Goal: Task Accomplishment & Management: Use online tool/utility

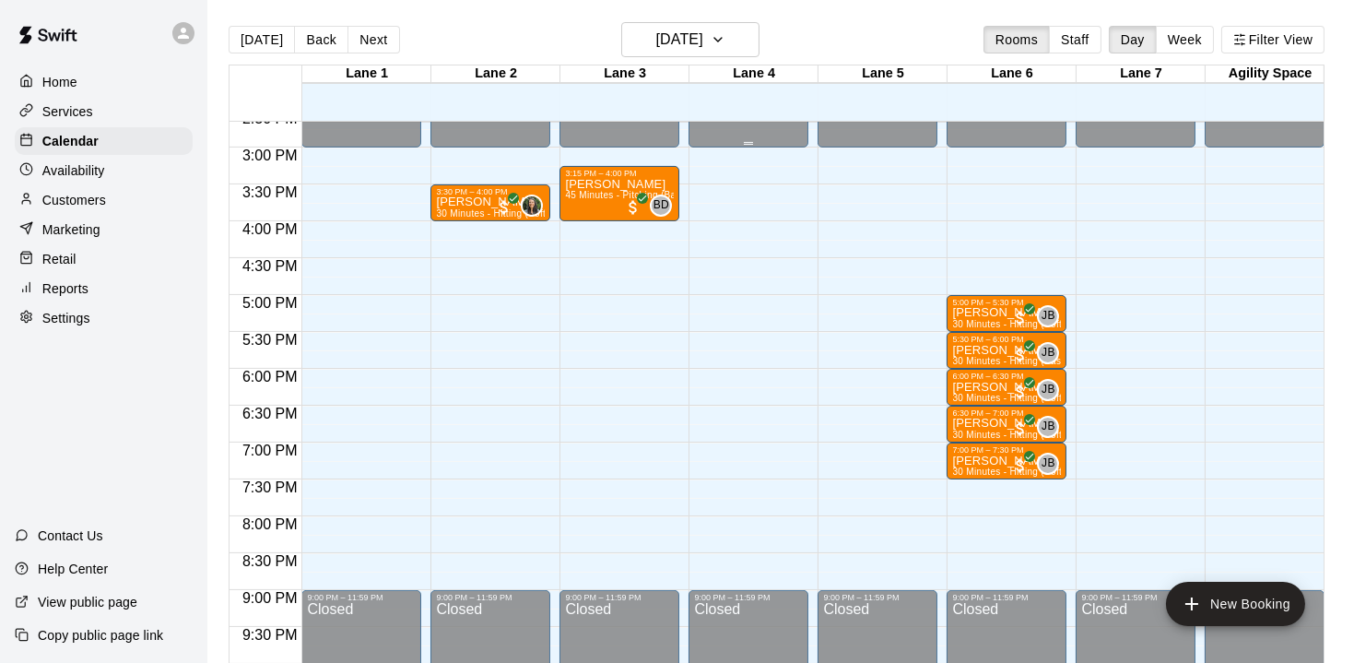
scroll to position [1083, 0]
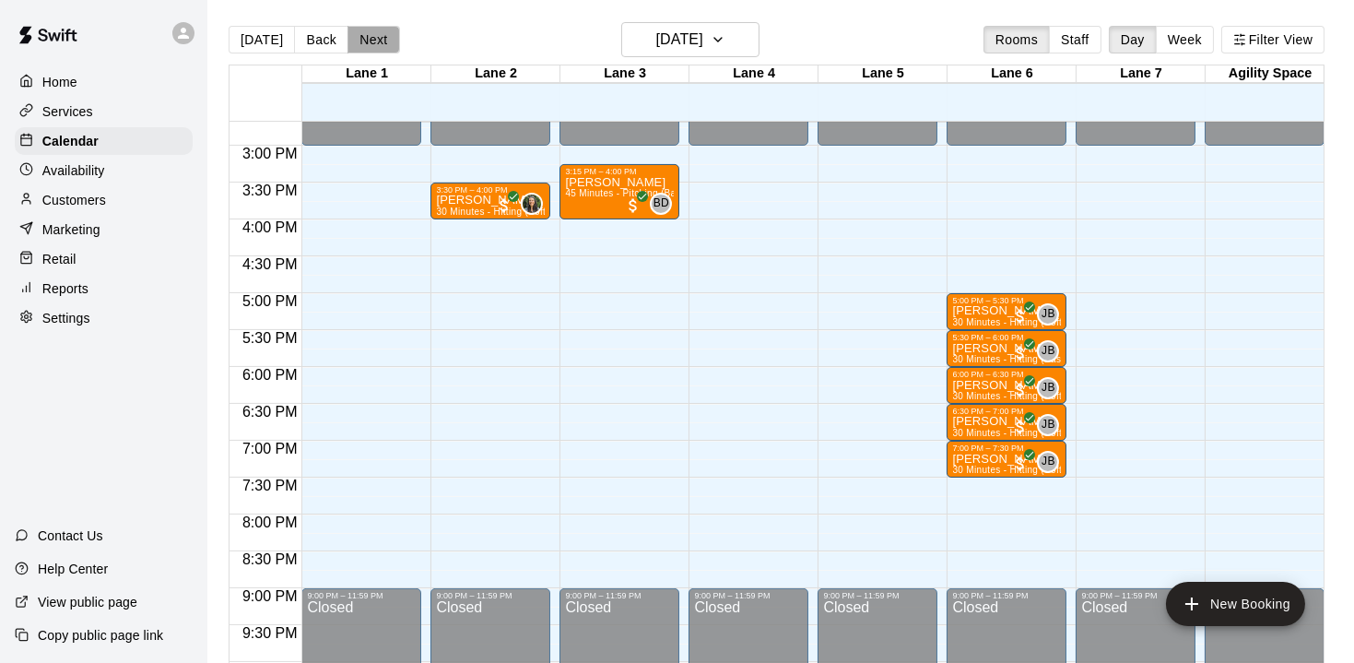
click at [358, 35] on button "Next" at bounding box center [373, 40] width 52 height 28
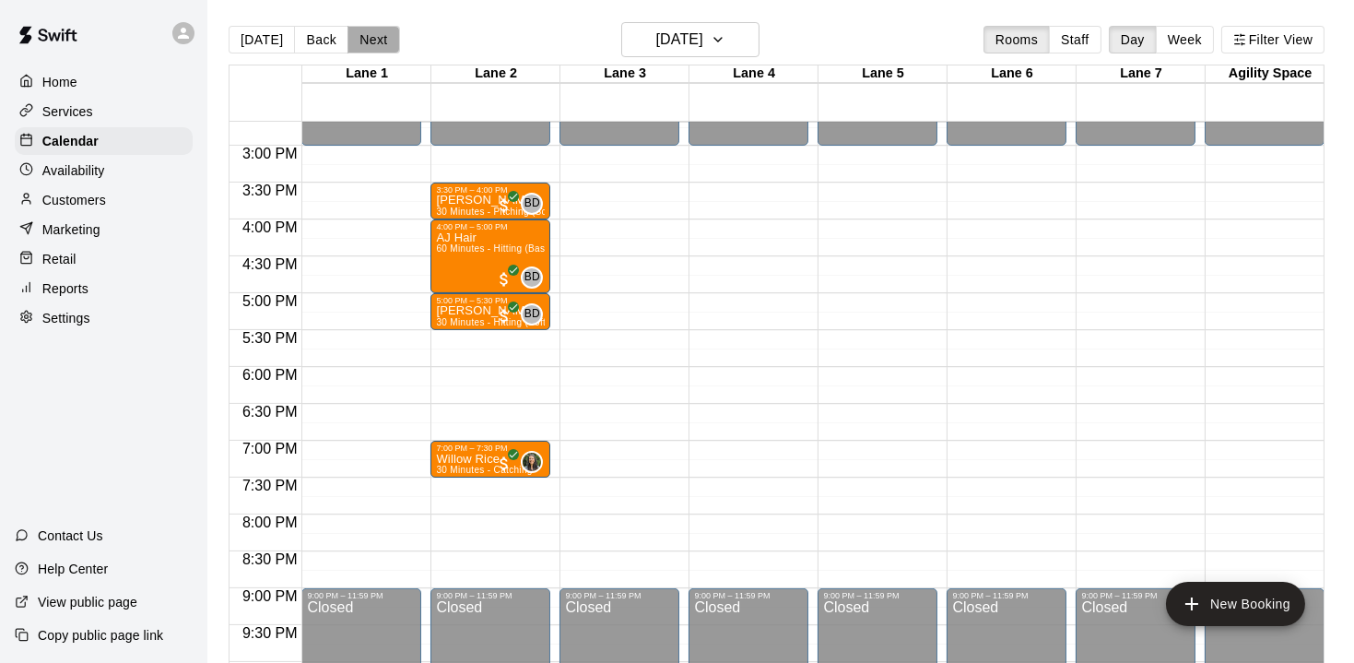
click at [374, 41] on button "Next" at bounding box center [373, 40] width 52 height 28
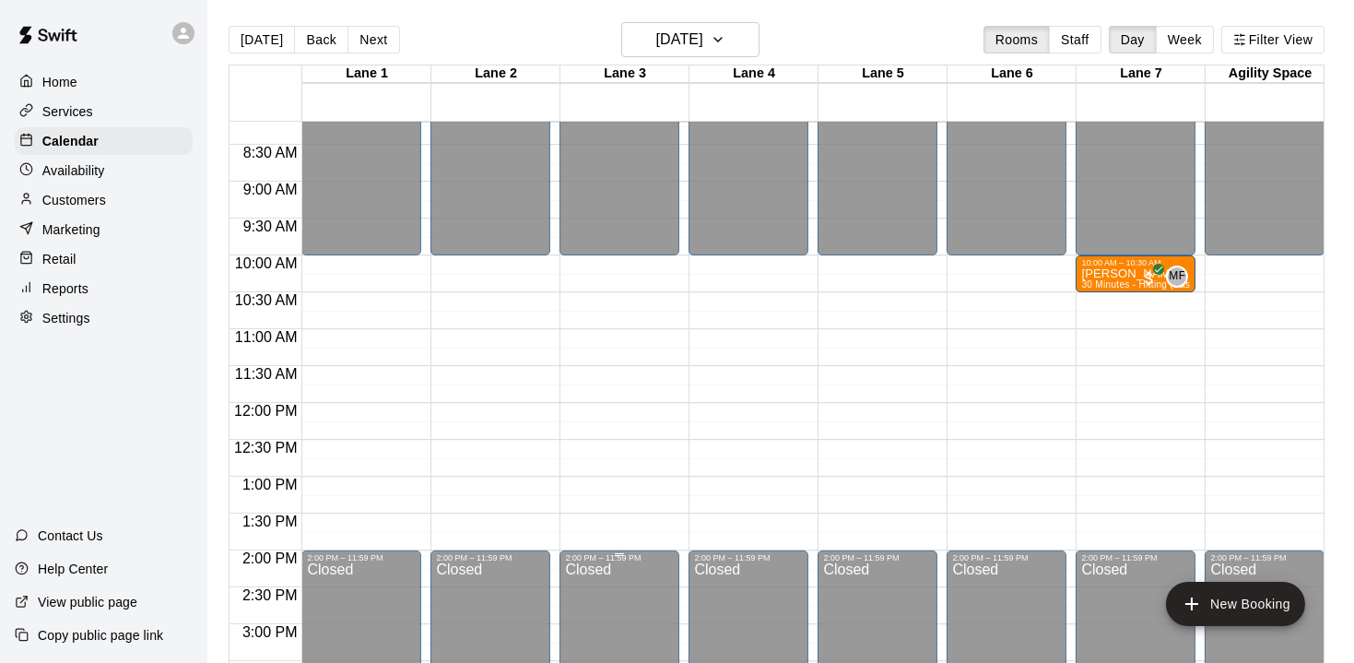
scroll to position [602, 0]
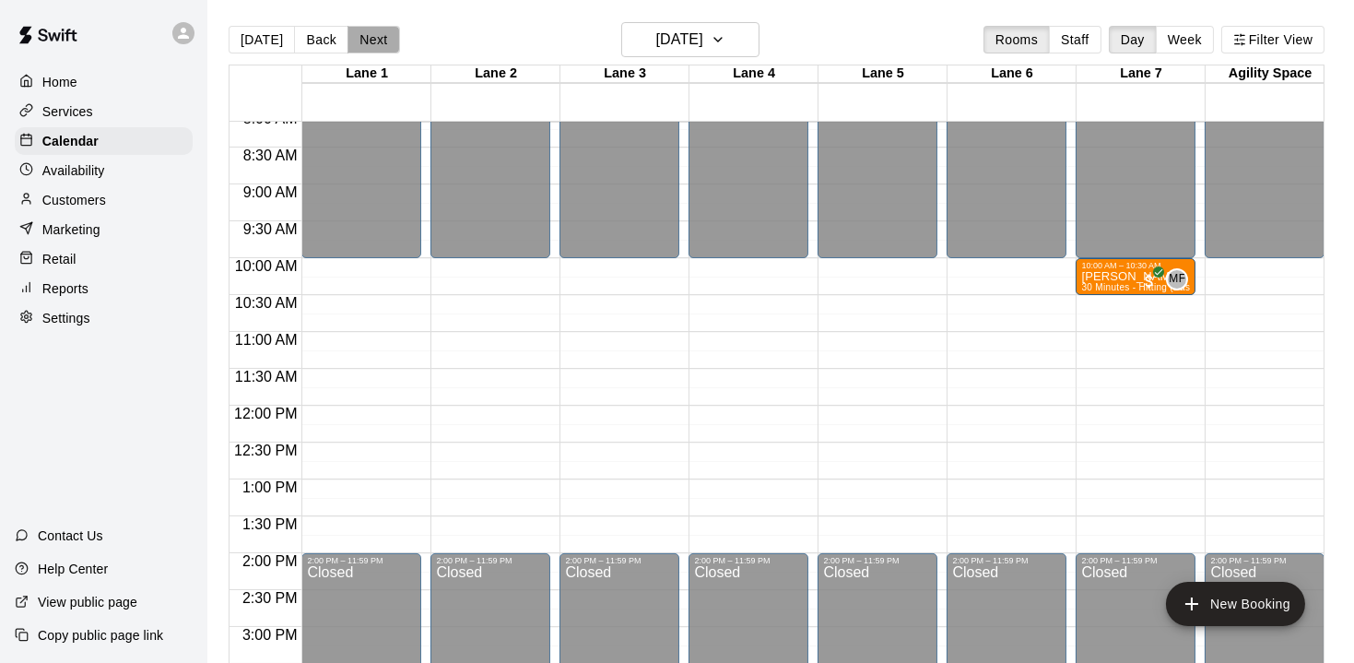
click at [366, 42] on button "Next" at bounding box center [373, 40] width 52 height 28
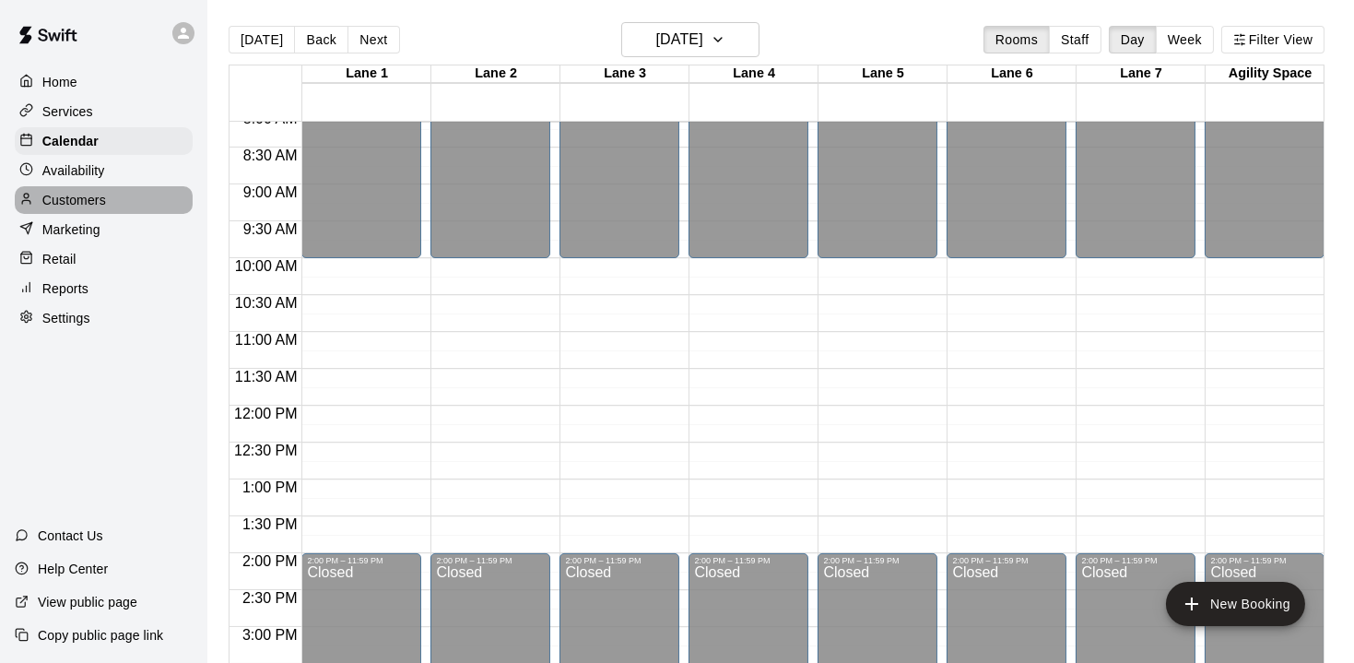
click at [83, 198] on p "Customers" at bounding box center [74, 200] width 64 height 18
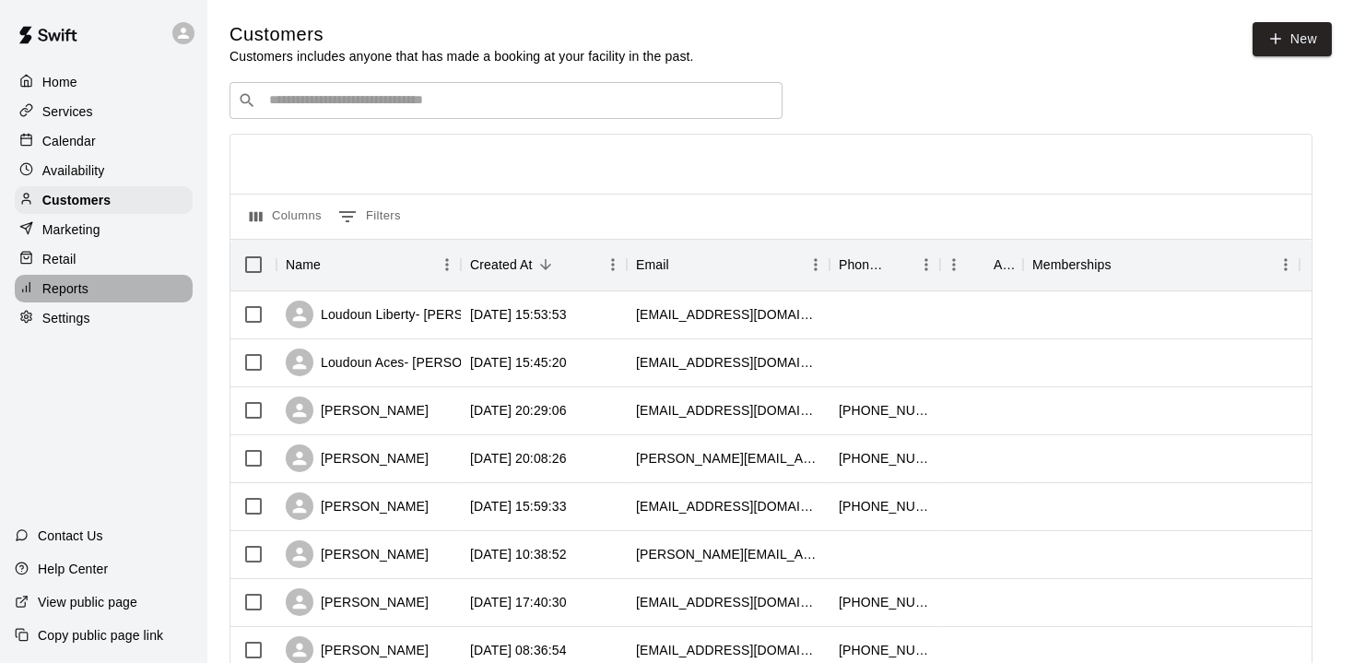
click at [76, 283] on p "Reports" at bounding box center [65, 288] width 46 height 18
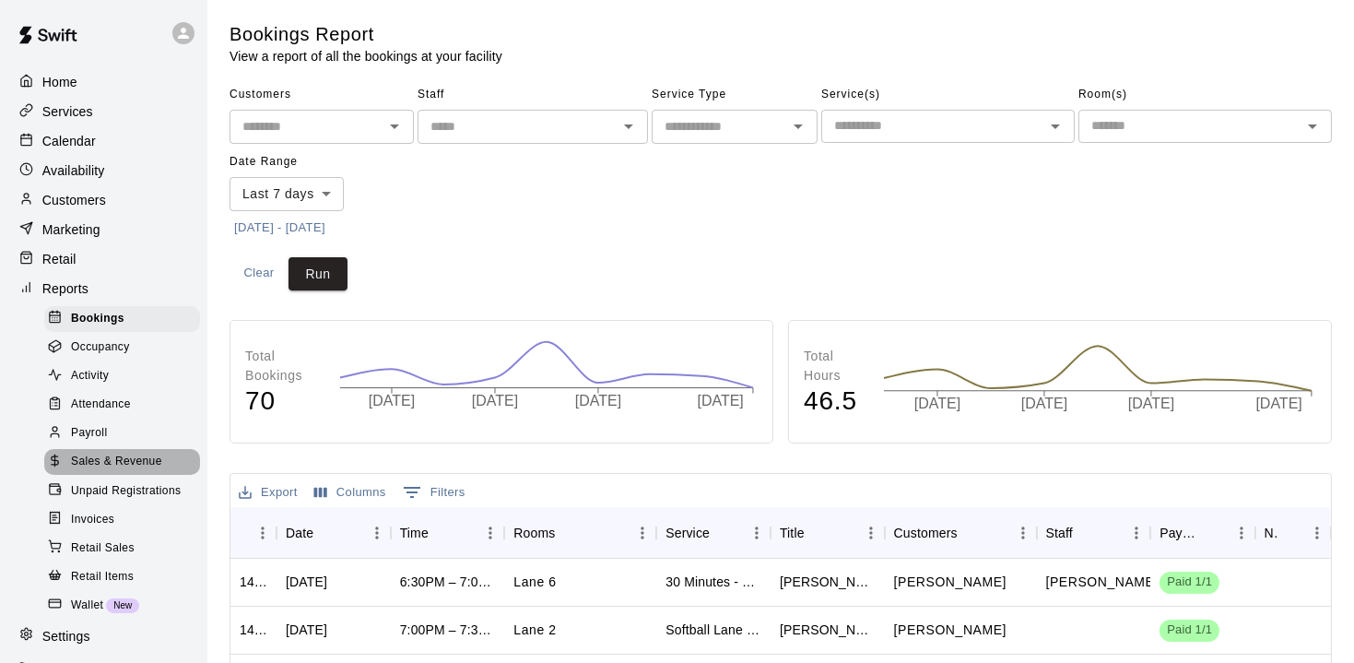
click at [135, 461] on span "Sales & Revenue" at bounding box center [116, 462] width 91 height 18
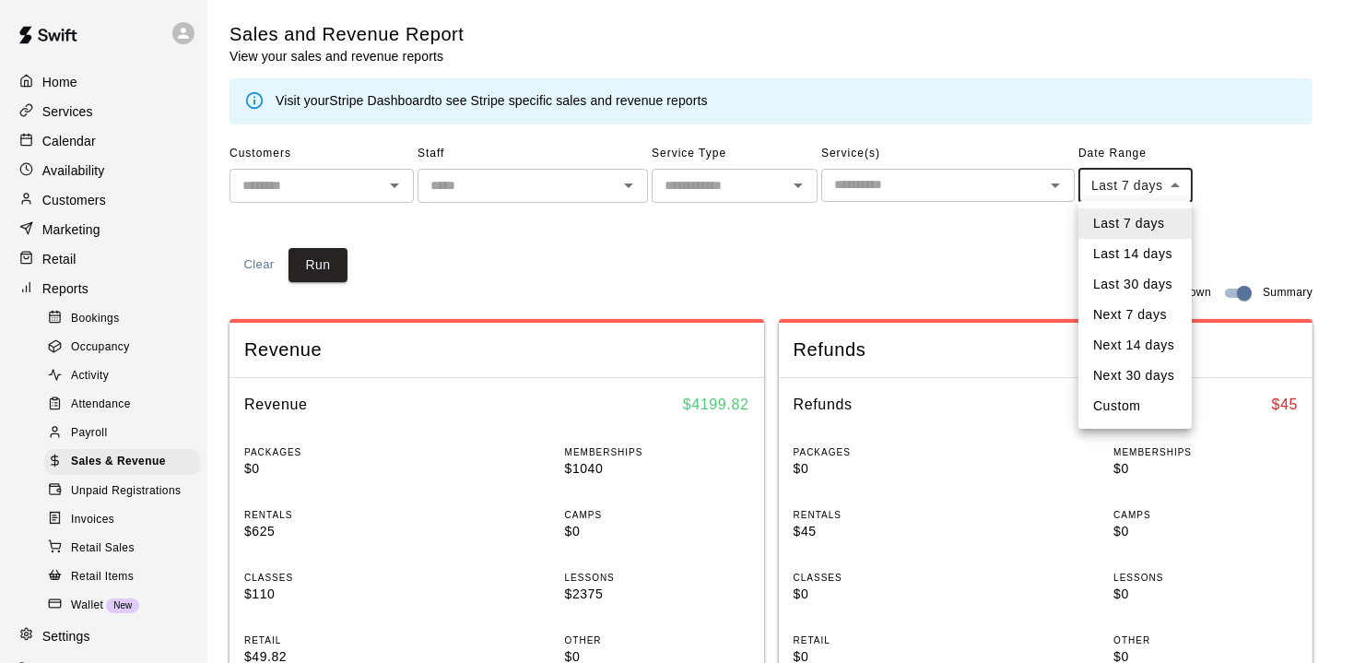
click at [1118, 396] on li "Custom" at bounding box center [1134, 406] width 113 height 30
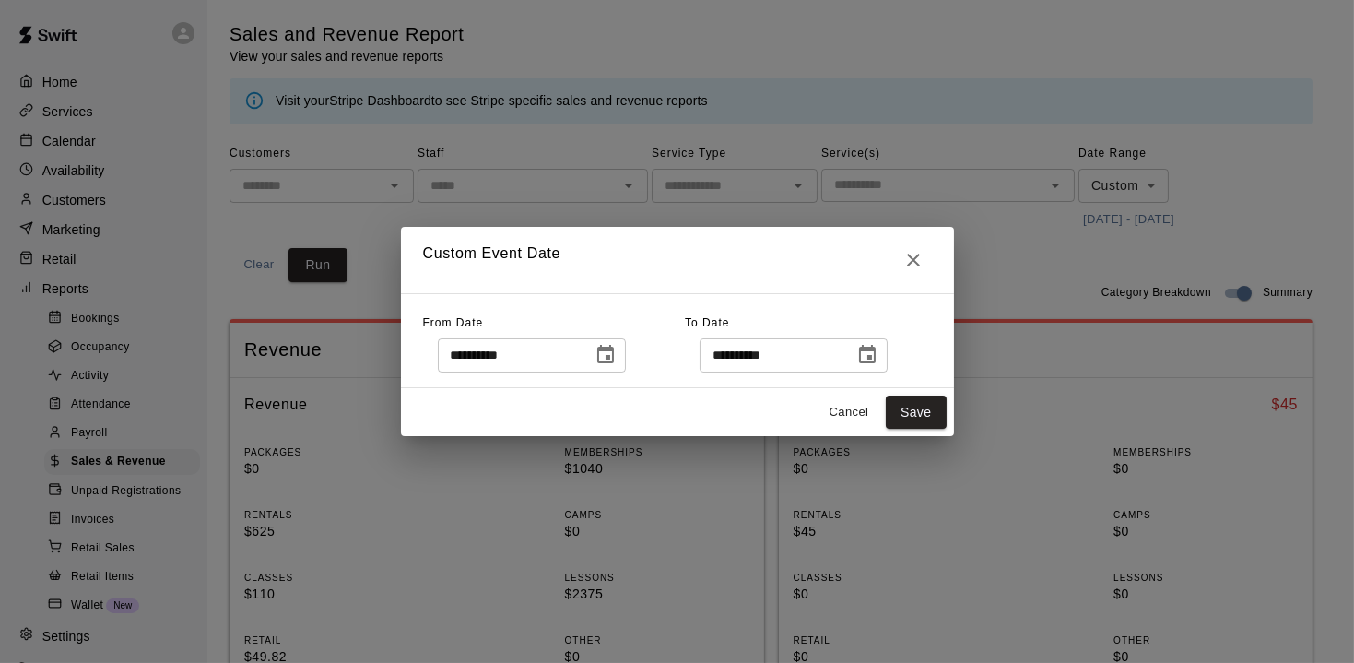
type input "******"
click at [617, 358] on icon "Choose date, selected date is Sep 4, 2025" at bounding box center [605, 355] width 22 height 22
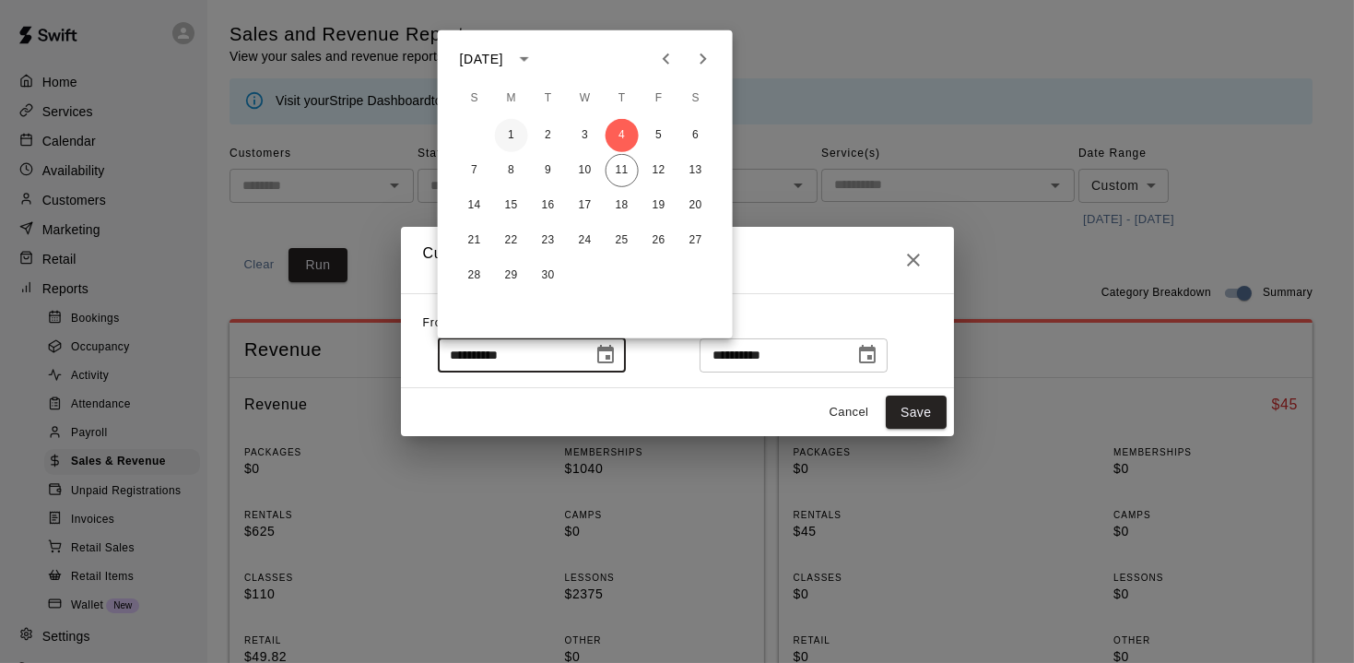
click at [515, 133] on button "1" at bounding box center [511, 135] width 33 height 33
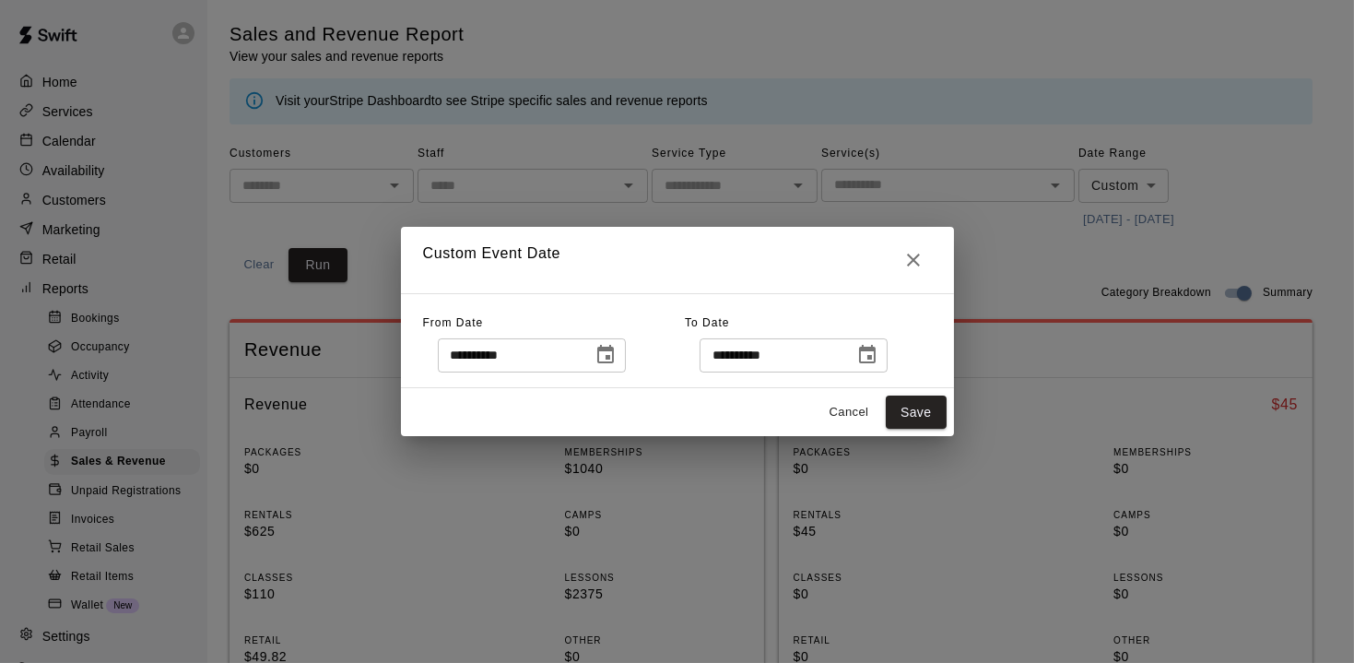
type input "**********"
click at [915, 416] on button "Save" at bounding box center [916, 412] width 61 height 34
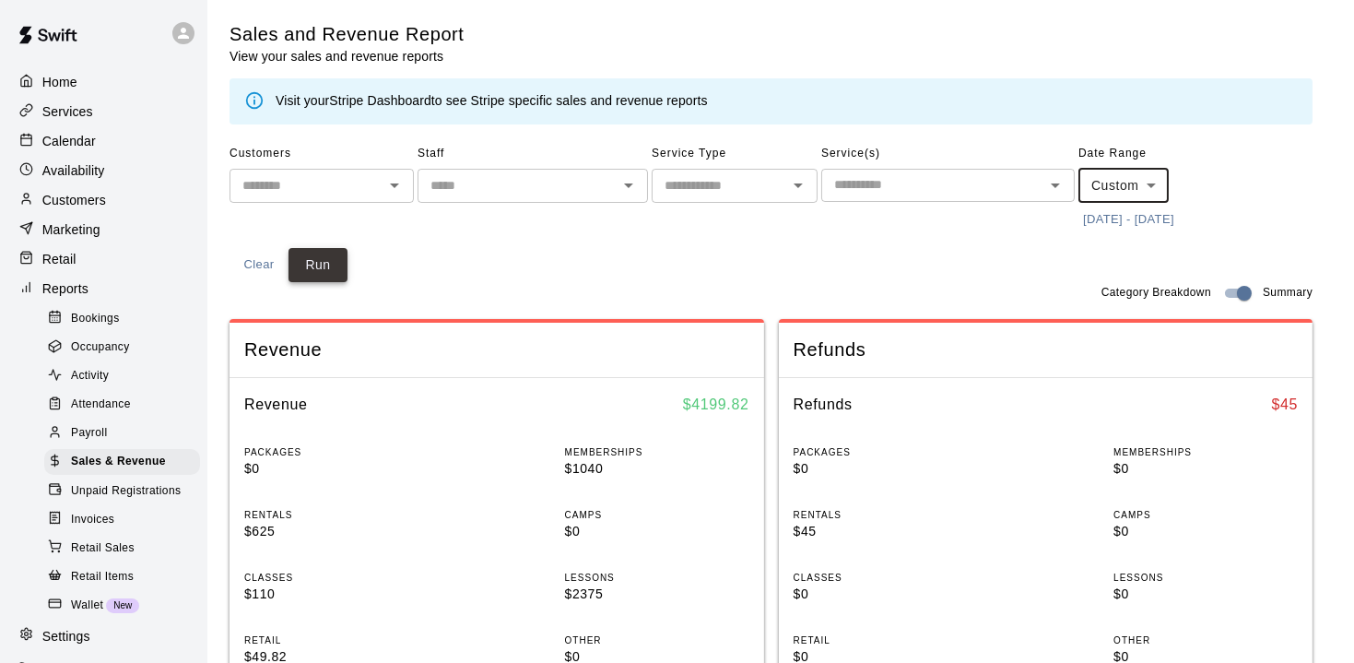
click at [331, 260] on button "Run" at bounding box center [317, 265] width 59 height 34
